Goal: Find specific page/section: Find specific page/section

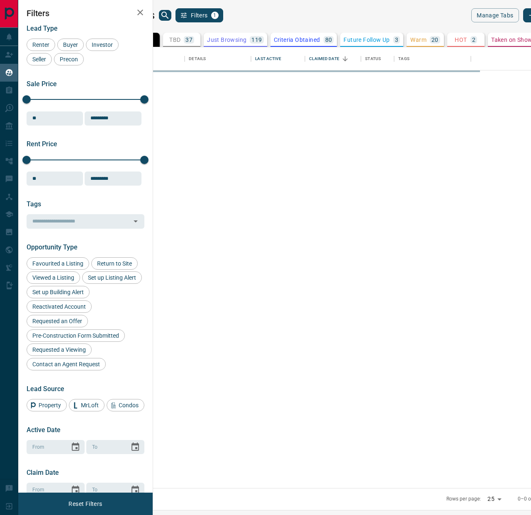
scroll to position [441, 374]
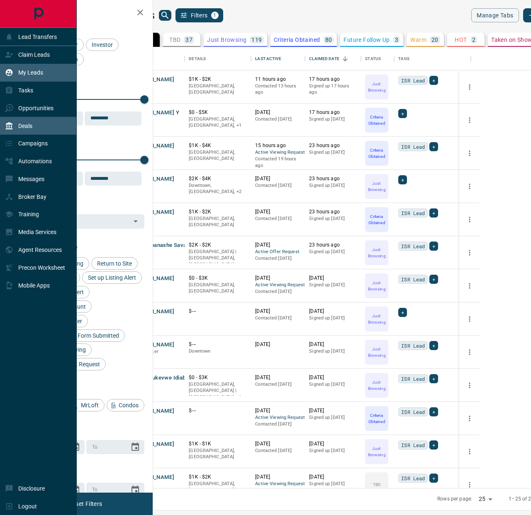
click at [35, 124] on div "Deals" at bounding box center [38, 126] width 77 height 18
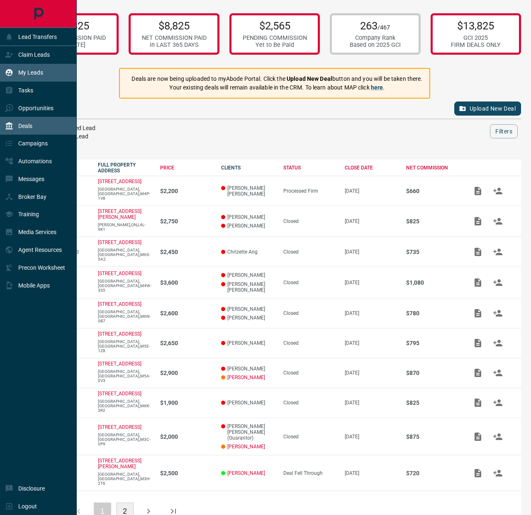
click at [34, 66] on div "My Leads" at bounding box center [24, 73] width 38 height 14
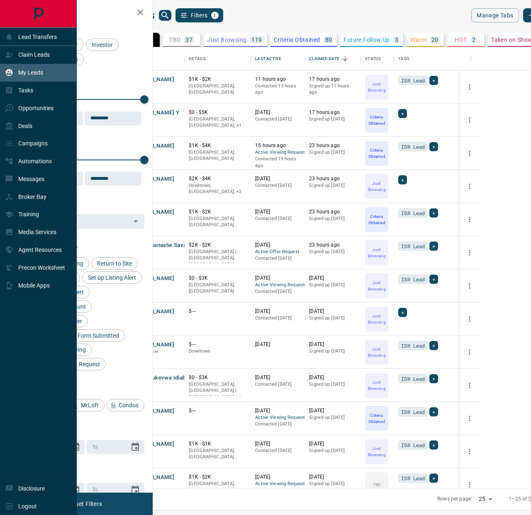
scroll to position [441, 374]
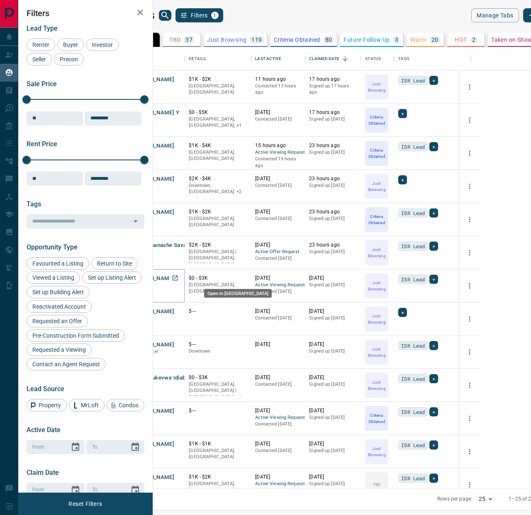
click at [178, 276] on icon "Open in New Tab" at bounding box center [175, 278] width 7 height 7
click at [180, 212] on link "Open in New Tab" at bounding box center [175, 211] width 11 height 11
click at [178, 112] on icon "Open in New Tab" at bounding box center [175, 112] width 7 height 7
